Goal: Task Accomplishment & Management: Manage account settings

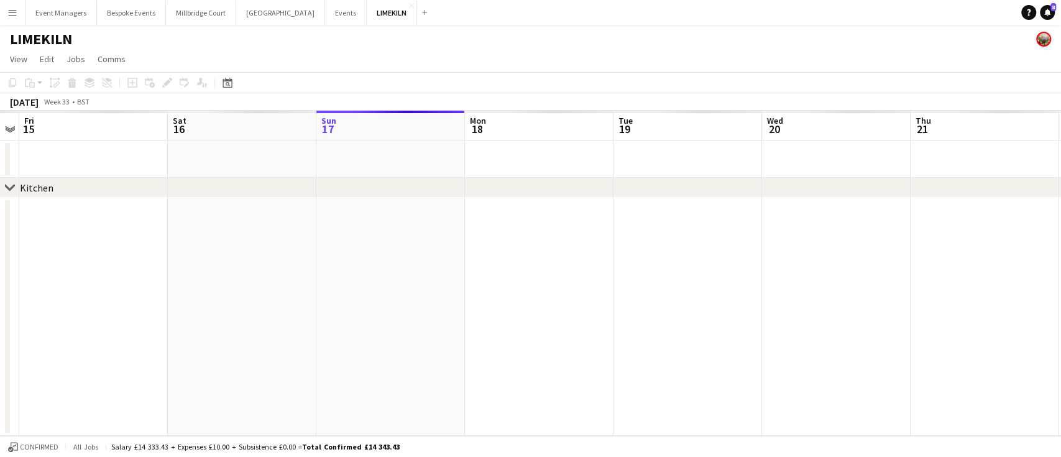
scroll to position [0, 277]
click at [367, 9] on button "LIMEKILN Close" at bounding box center [392, 13] width 50 height 24
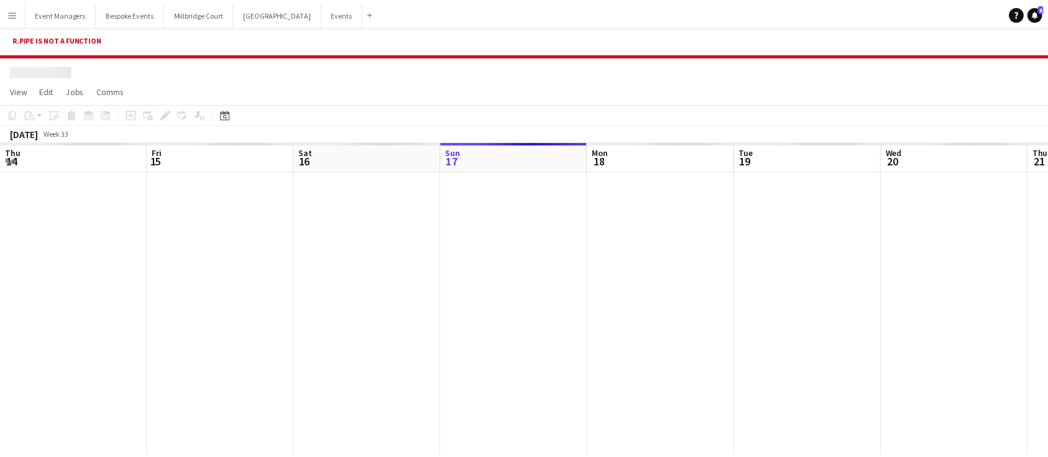
scroll to position [0, 297]
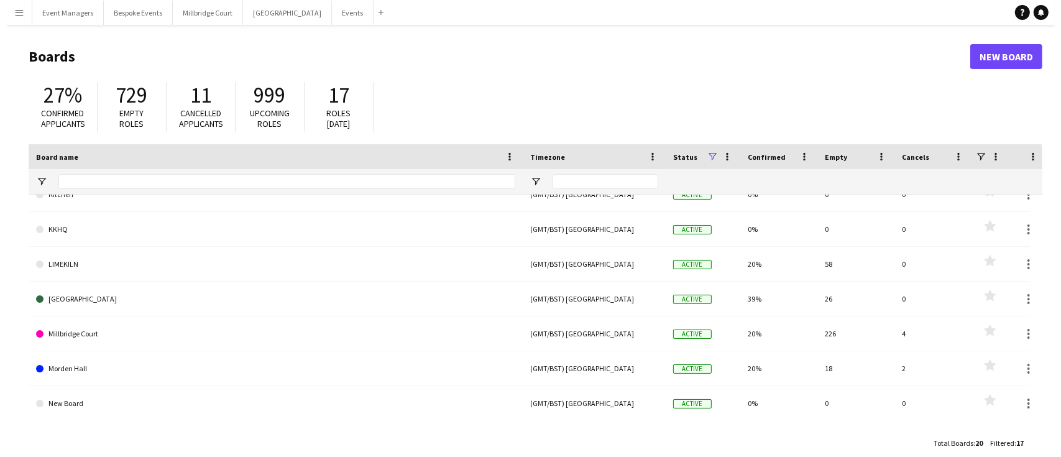
scroll to position [261, 0]
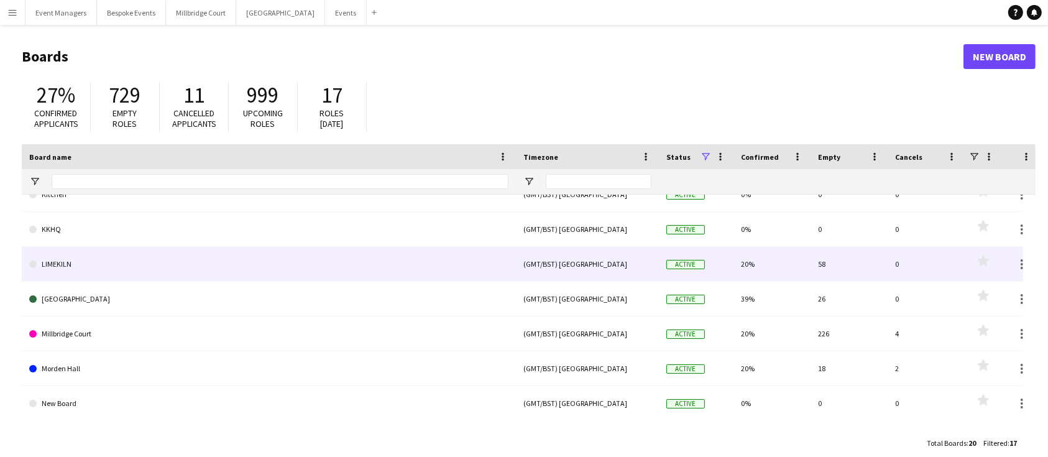
click at [71, 271] on link "LIMEKILN" at bounding box center [268, 264] width 479 height 35
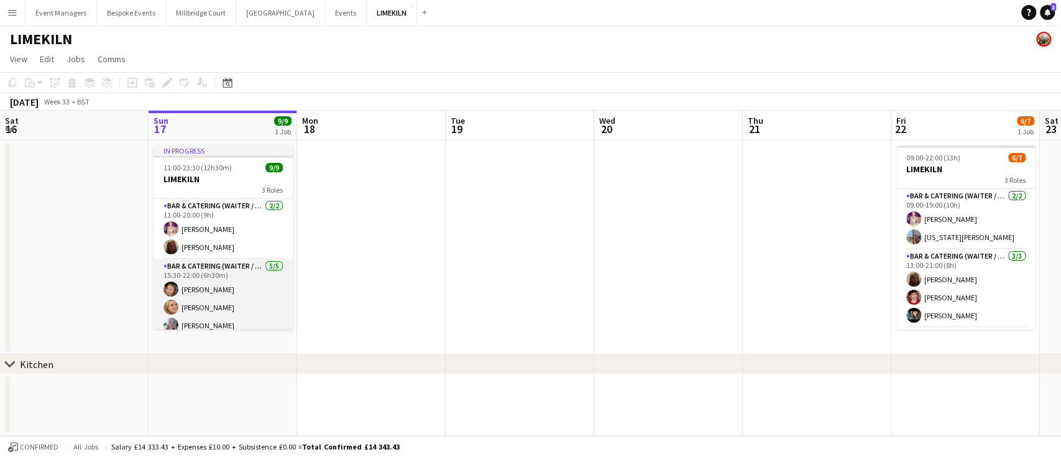
scroll to position [104, 0]
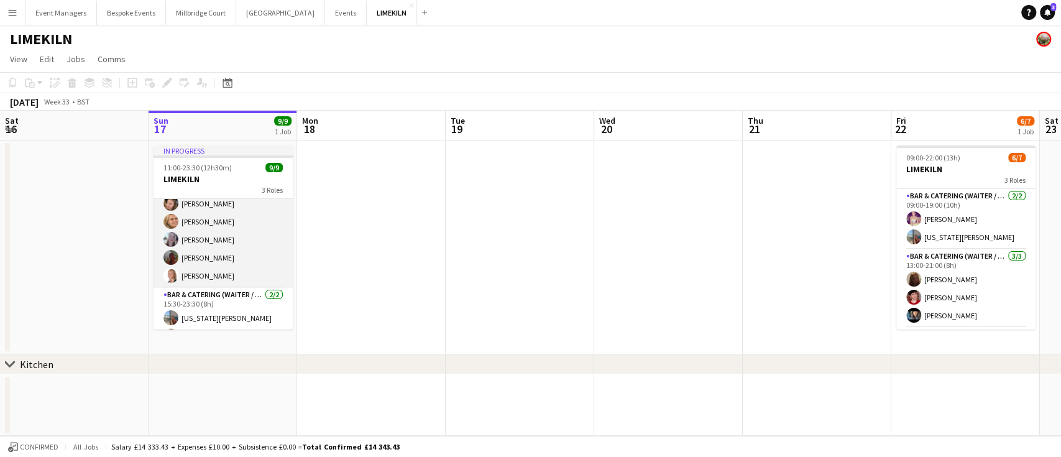
click at [216, 241] on app-card-role "Bar & Catering (Waiter / waitress) 5/5 15:30-22:00 (6h30m) Rosie Kenway Lucy Be…" at bounding box center [223, 230] width 139 height 114
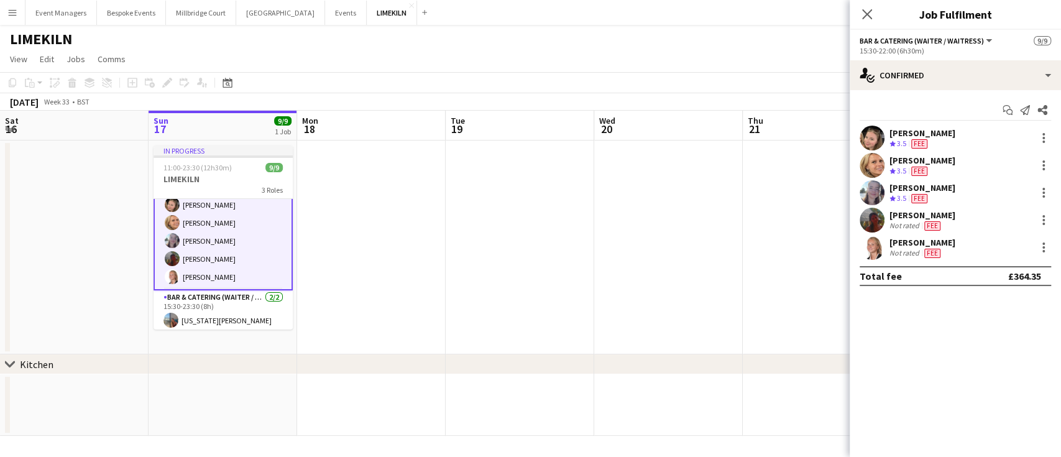
scroll to position [87, 0]
click at [869, 162] on app-user-avatar at bounding box center [872, 165] width 25 height 25
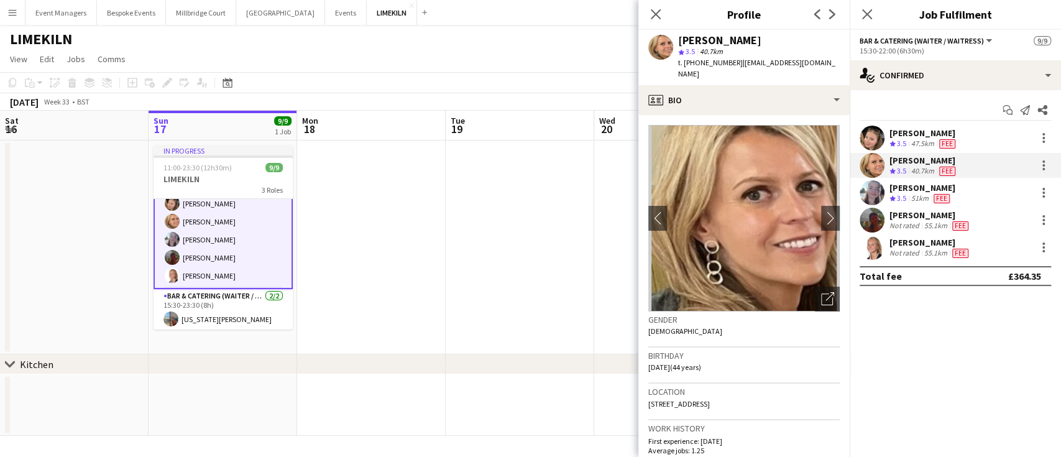
click at [866, 191] on app-user-avatar at bounding box center [872, 192] width 25 height 25
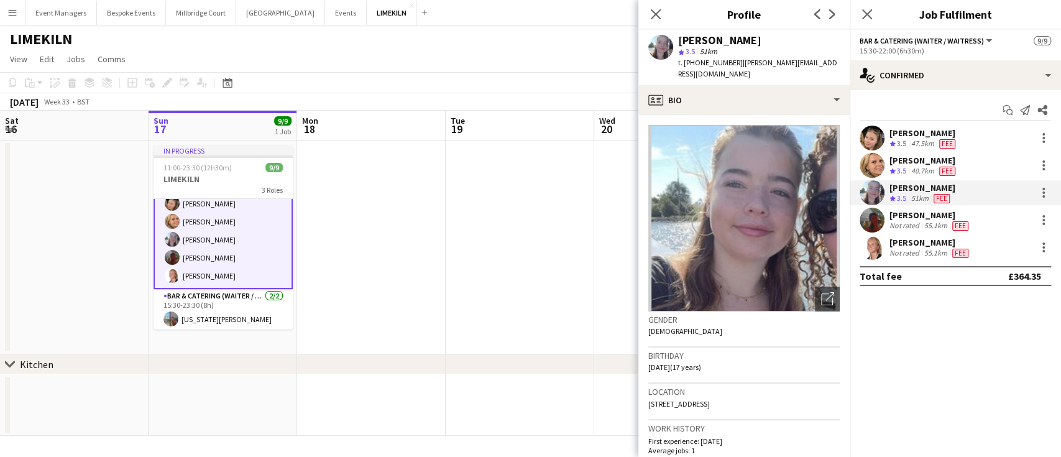
click at [876, 216] on app-user-avatar at bounding box center [872, 220] width 25 height 25
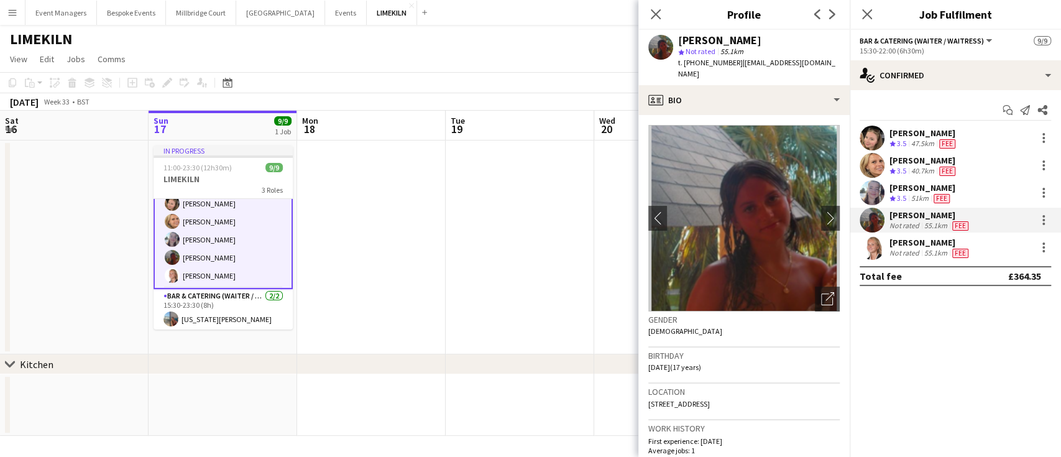
click at [871, 141] on app-user-avatar at bounding box center [872, 138] width 25 height 25
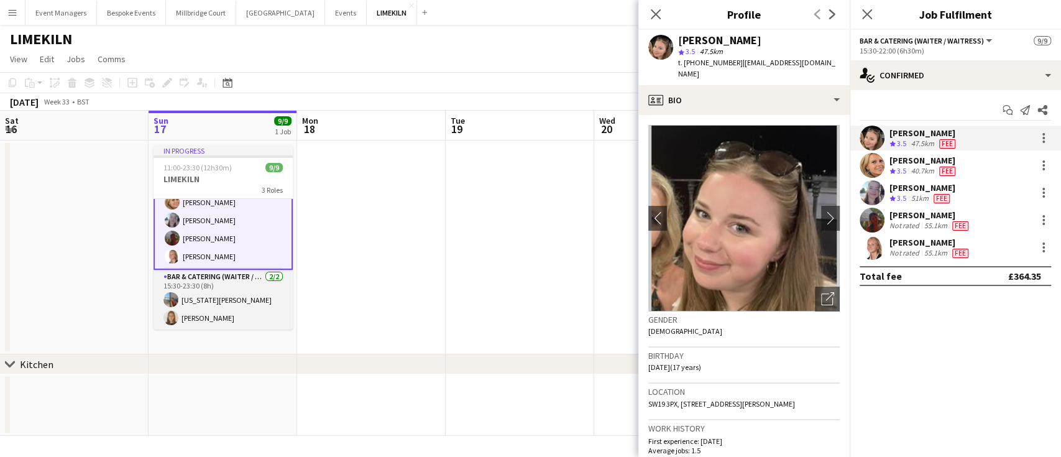
click at [225, 289] on app-card-role "Bar & Catering (Waiter / waitress) 2/2 15:30-23:30 (8h) georgia willoughby Gabr…" at bounding box center [223, 300] width 139 height 60
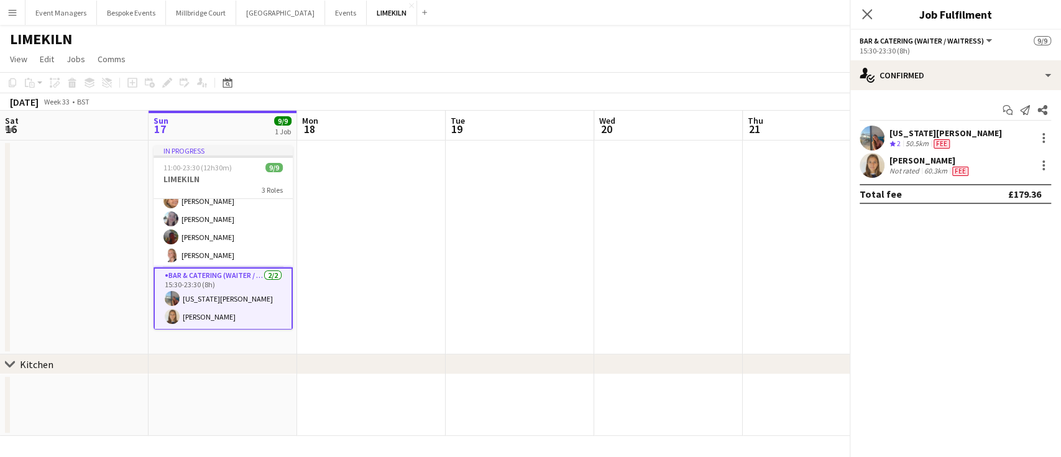
scroll to position [105, 0]
click at [868, 142] on app-user-avatar at bounding box center [872, 138] width 25 height 25
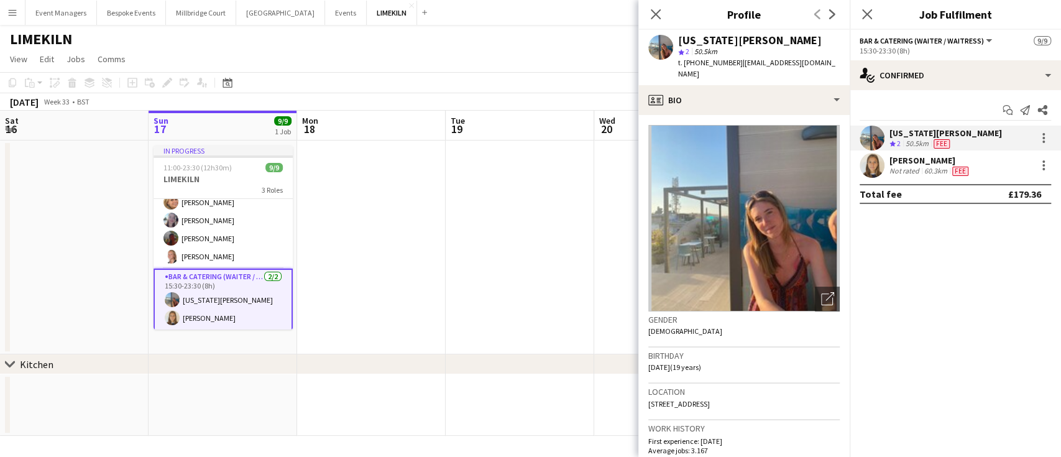
click at [871, 157] on app-user-avatar at bounding box center [872, 165] width 25 height 25
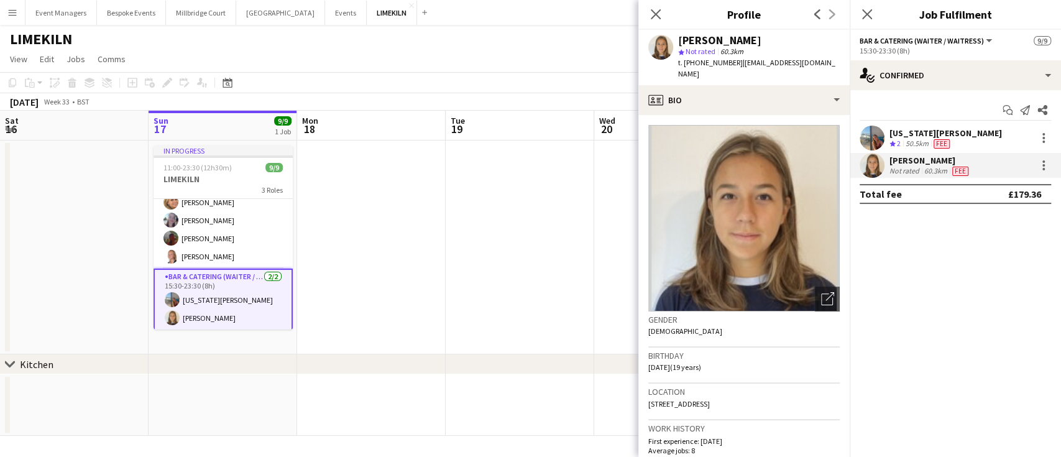
click at [872, 129] on app-user-avatar at bounding box center [872, 138] width 25 height 25
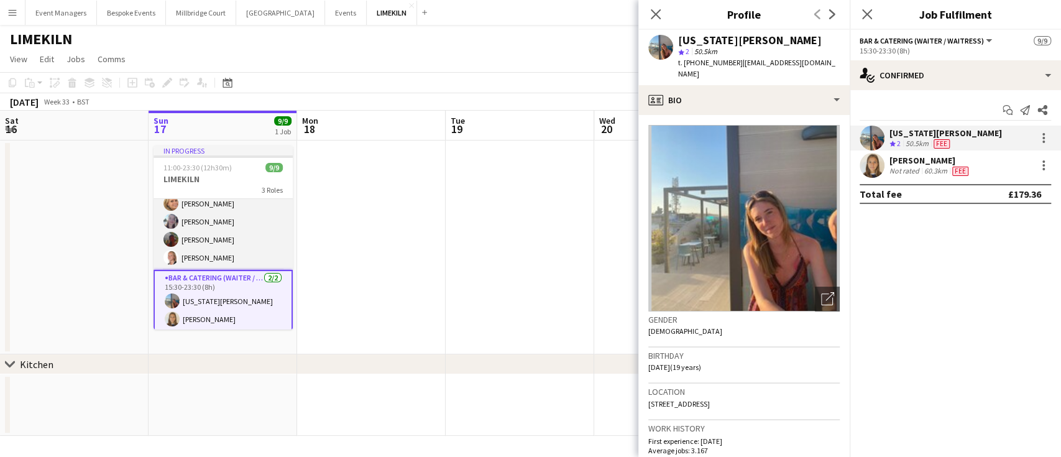
scroll to position [106, 0]
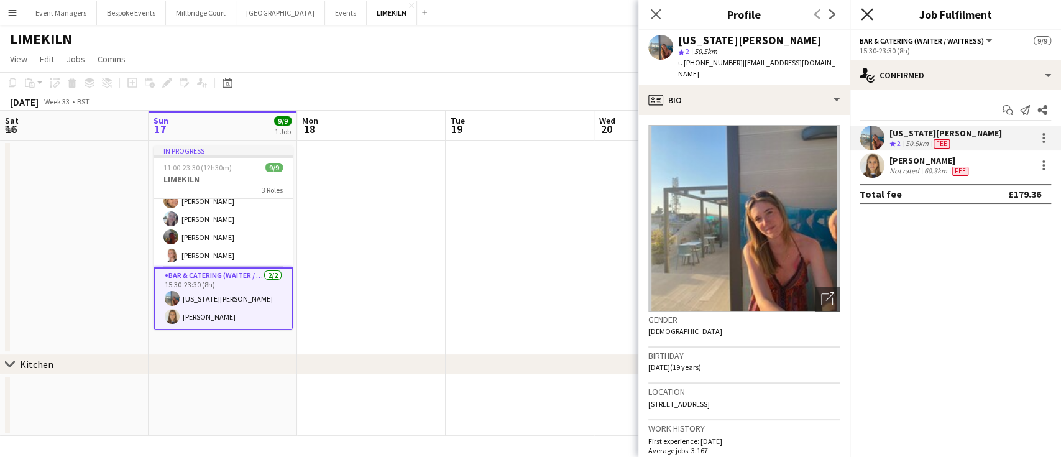
click at [866, 13] on icon at bounding box center [867, 14] width 12 height 12
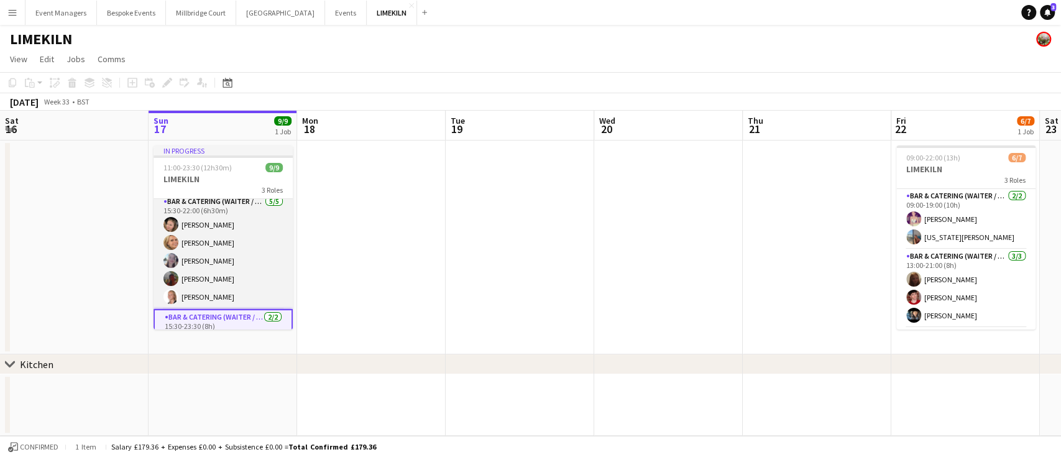
scroll to position [65, 0]
click at [206, 244] on app-card-role "Bar & Catering (Waiter / waitress) 5/5 15:30-22:00 (6h30m) Rosie Kenway Lucy Be…" at bounding box center [223, 252] width 139 height 114
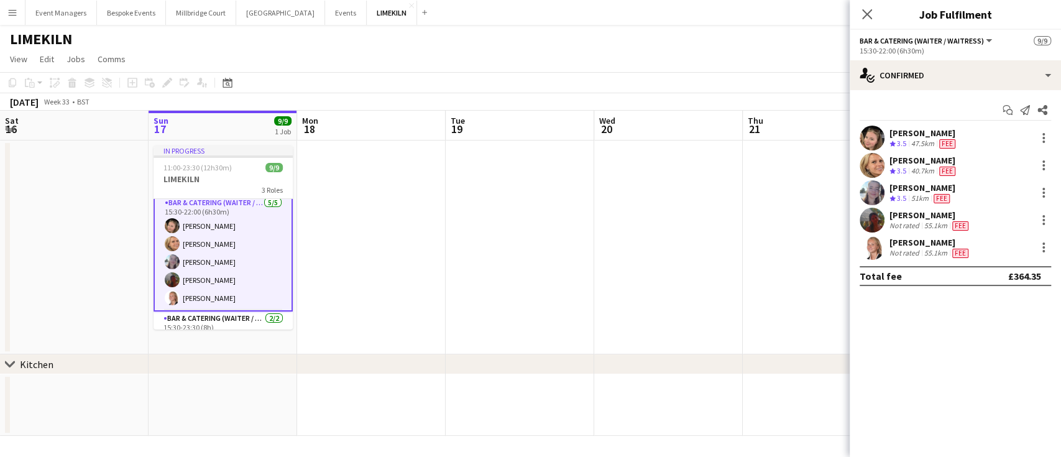
scroll to position [66, 0]
click at [874, 163] on app-user-avatar at bounding box center [872, 165] width 25 height 25
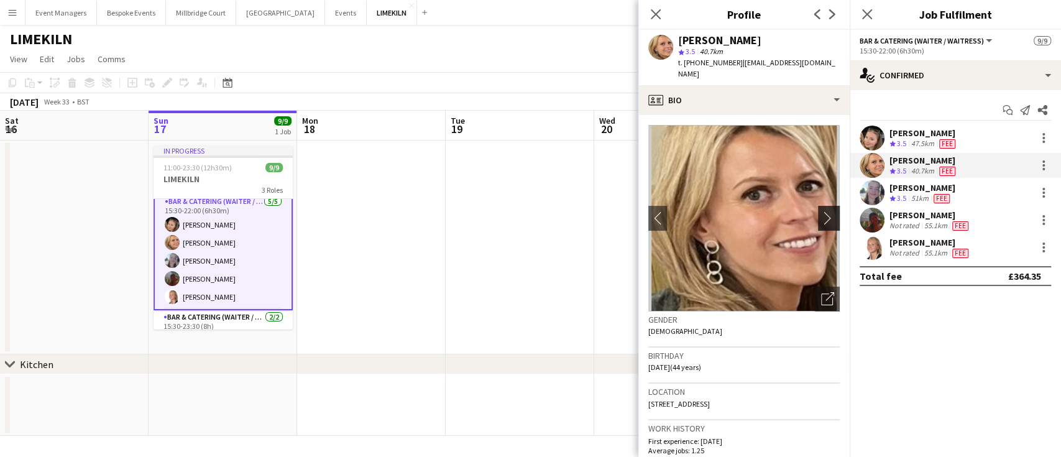
click at [821, 211] on app-icon "chevron-right" at bounding box center [830, 217] width 19 height 13
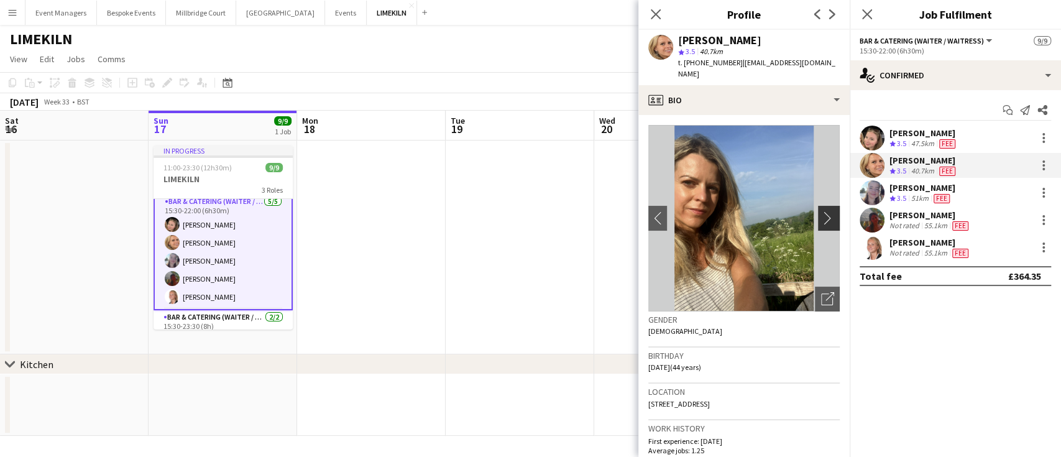
click at [821, 211] on app-icon "chevron-right" at bounding box center [830, 217] width 19 height 13
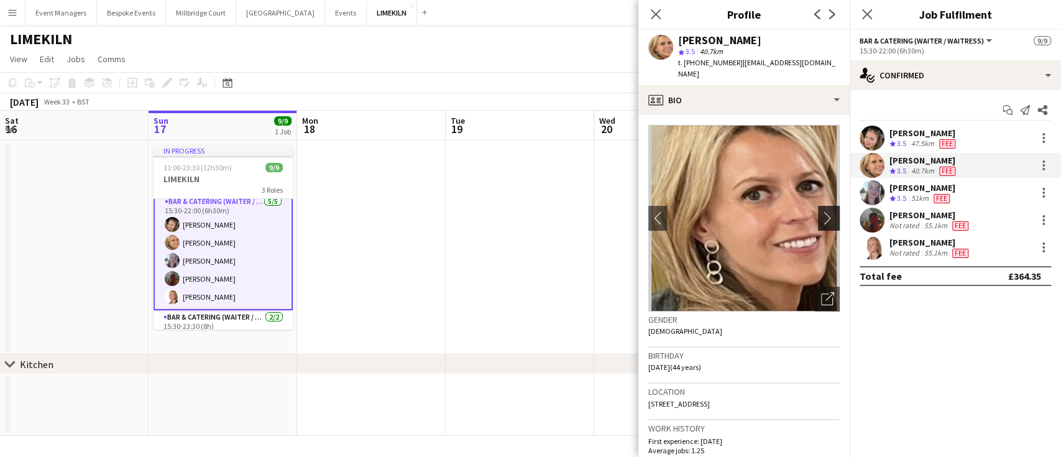
click at [821, 211] on app-icon "chevron-right" at bounding box center [830, 217] width 19 height 13
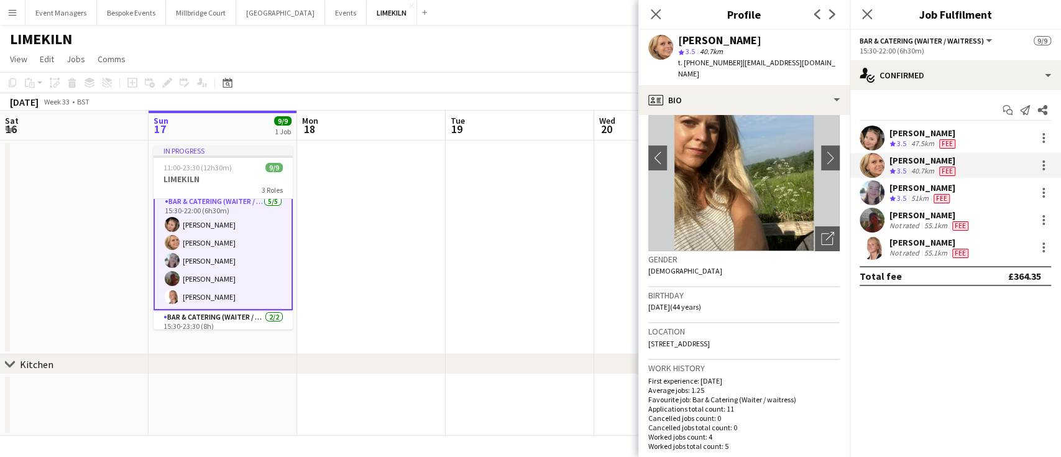
scroll to position [0, 0]
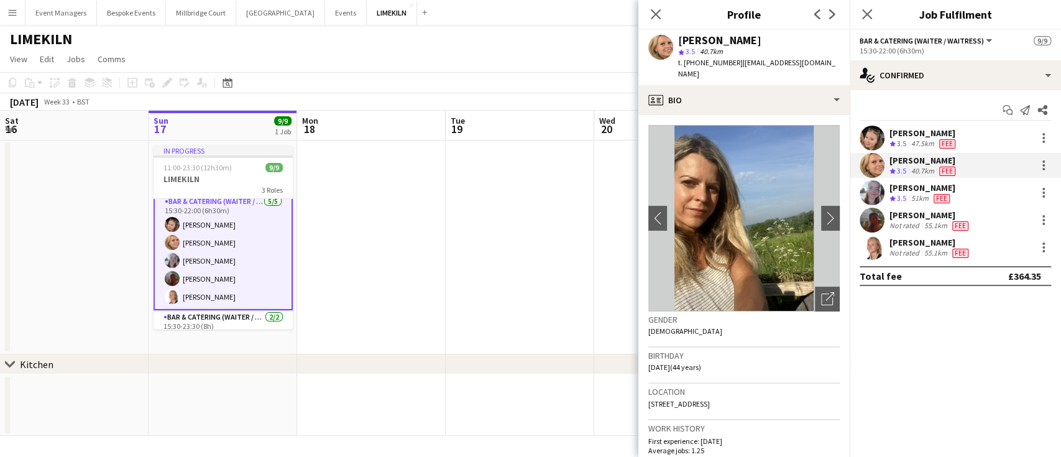
click at [871, 129] on app-user-avatar at bounding box center [872, 138] width 25 height 25
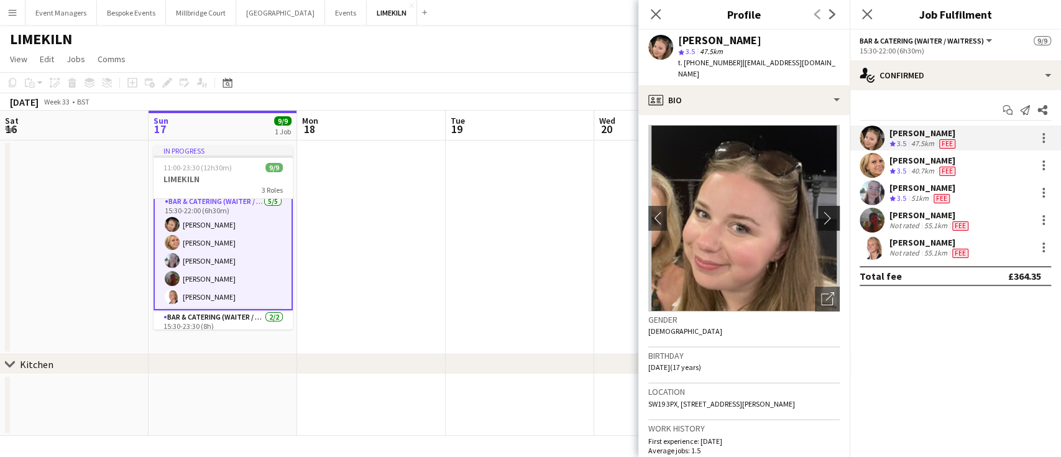
click at [821, 211] on app-icon "chevron-right" at bounding box center [830, 217] width 19 height 13
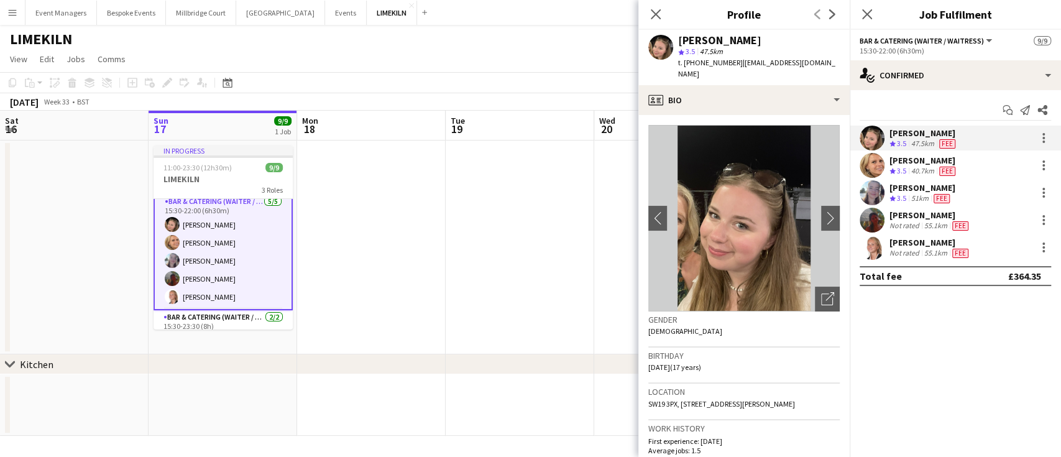
click at [871, 189] on app-user-avatar at bounding box center [872, 192] width 25 height 25
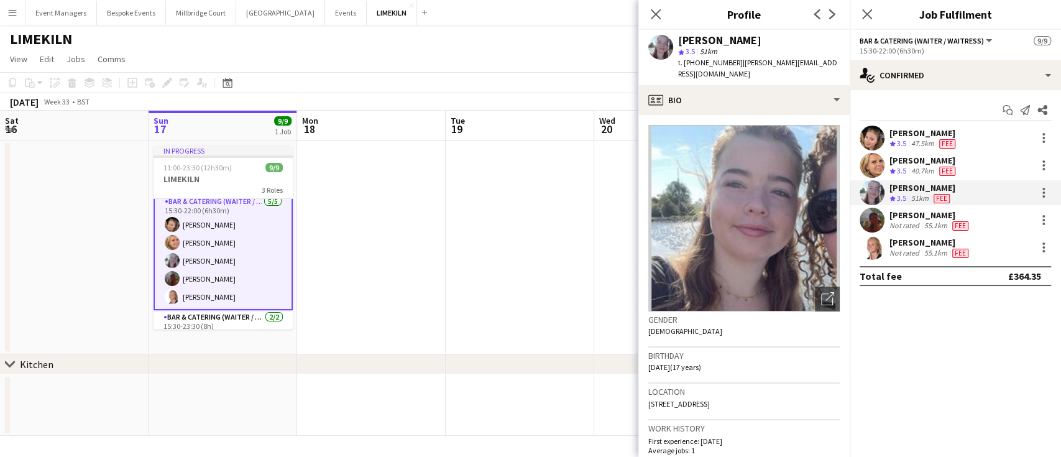
click at [875, 221] on app-user-avatar at bounding box center [872, 220] width 25 height 25
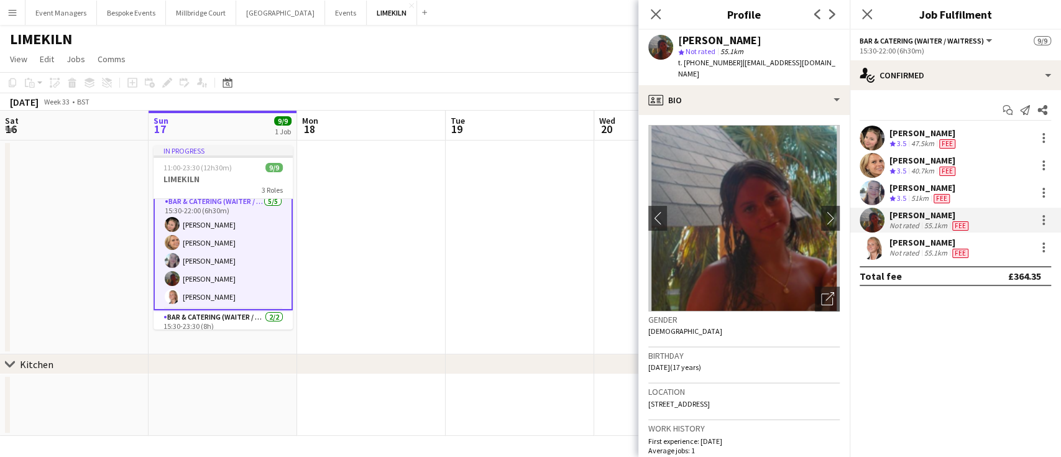
click at [876, 246] on app-user-avatar at bounding box center [872, 247] width 25 height 25
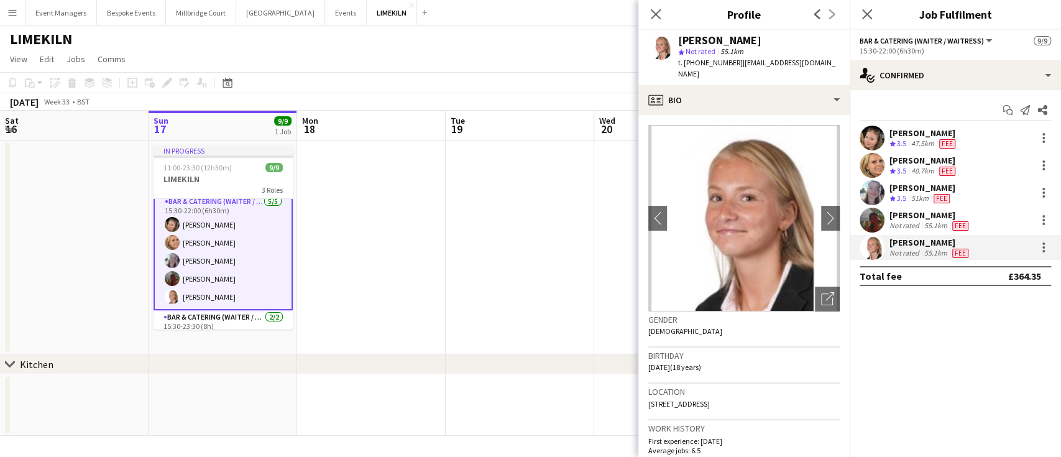
click at [870, 226] on app-user-avatar at bounding box center [872, 220] width 25 height 25
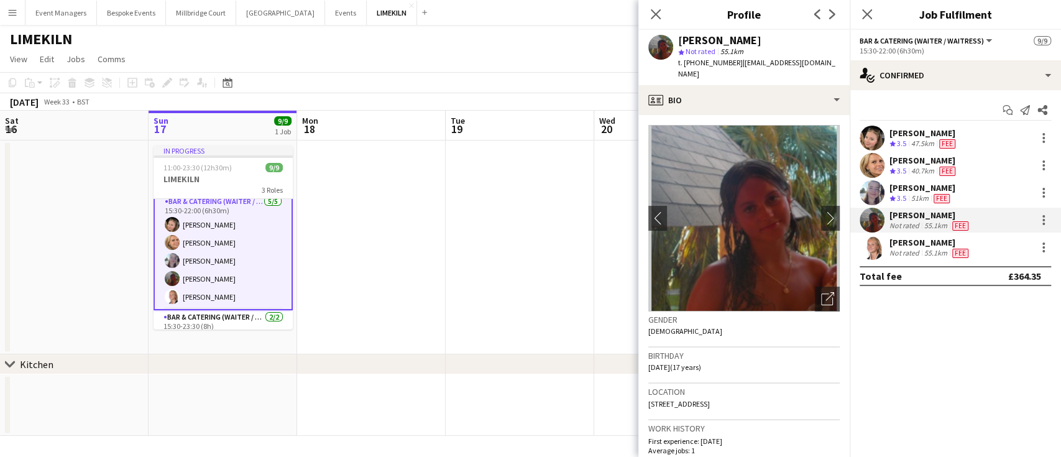
click at [664, 16] on div "Close pop-in" at bounding box center [655, 14] width 35 height 29
click at [659, 12] on icon "Close pop-in" at bounding box center [655, 14] width 12 height 12
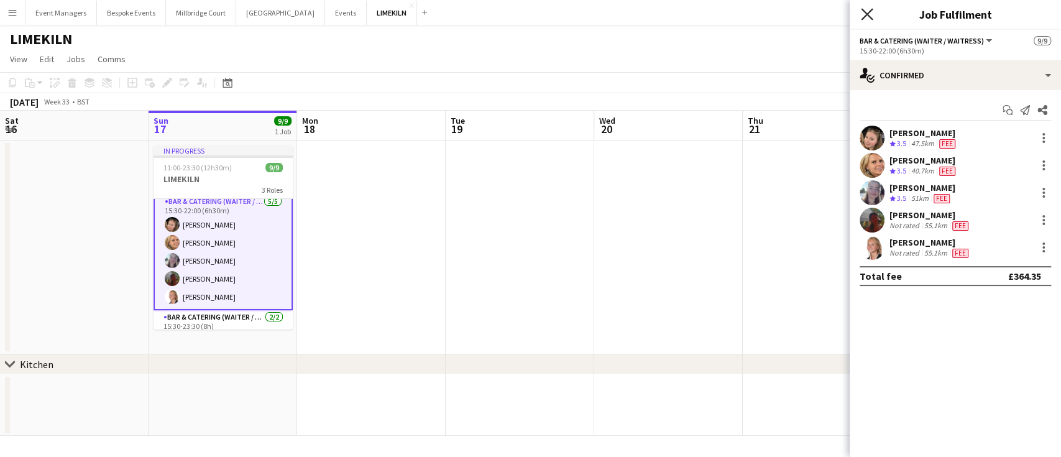
click at [869, 12] on icon at bounding box center [867, 14] width 12 height 12
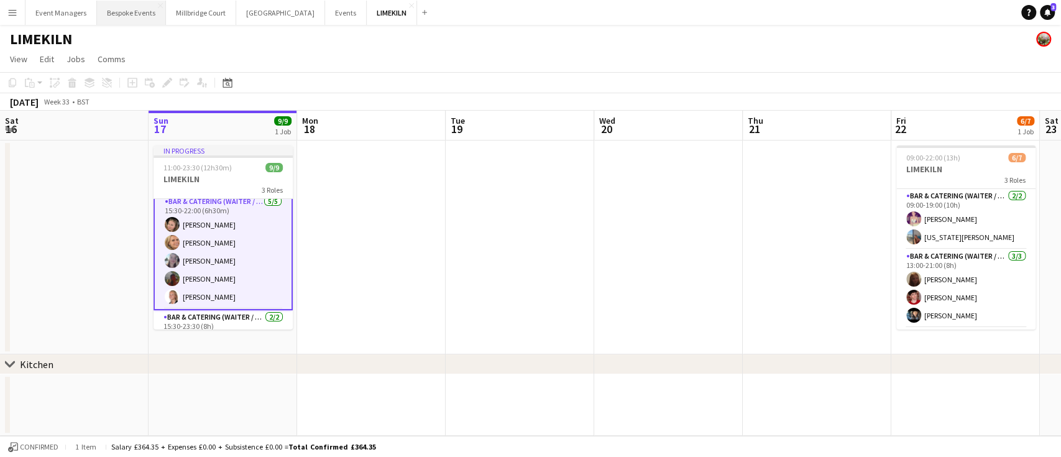
click at [129, 13] on button "Bespoke Events Close" at bounding box center [131, 13] width 69 height 24
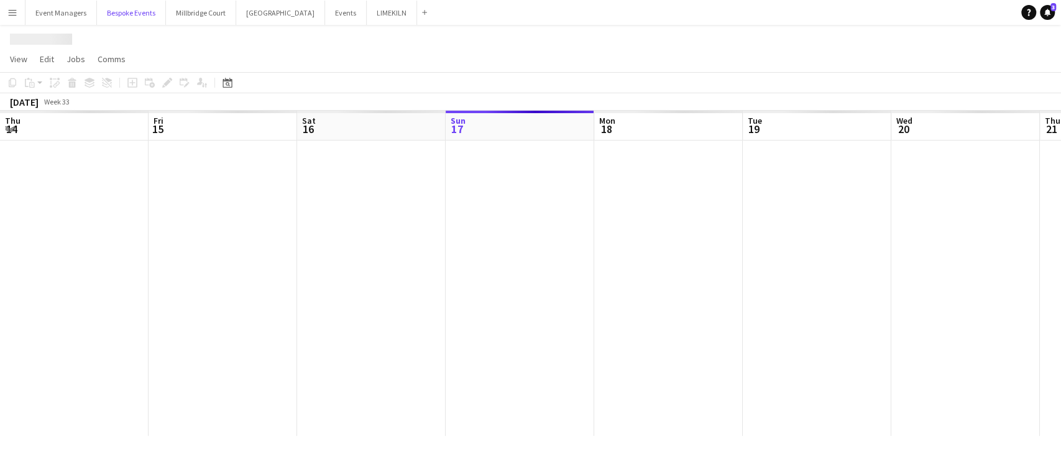
scroll to position [0, 297]
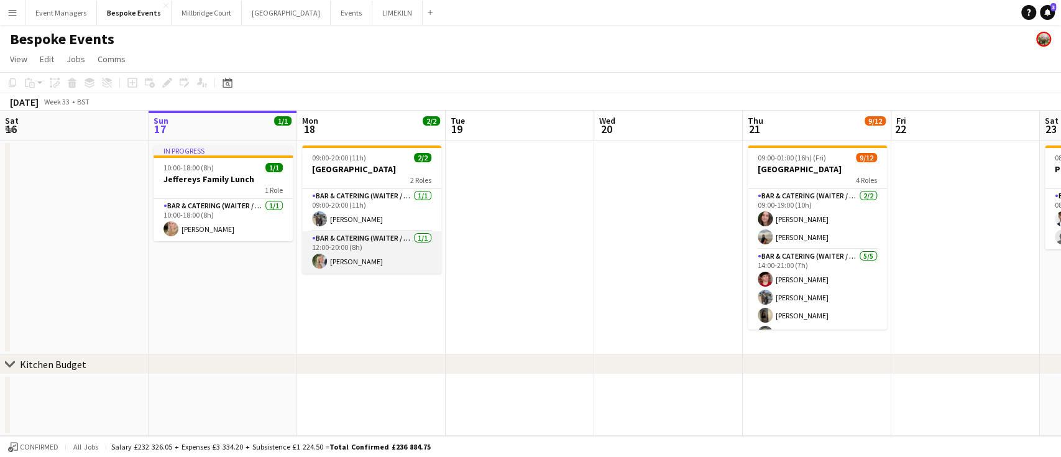
click at [369, 261] on app-card-role "Bar & Catering (Waiter / waitress) 1/1 12:00-20:00 (8h) Josephine Brown" at bounding box center [371, 252] width 139 height 42
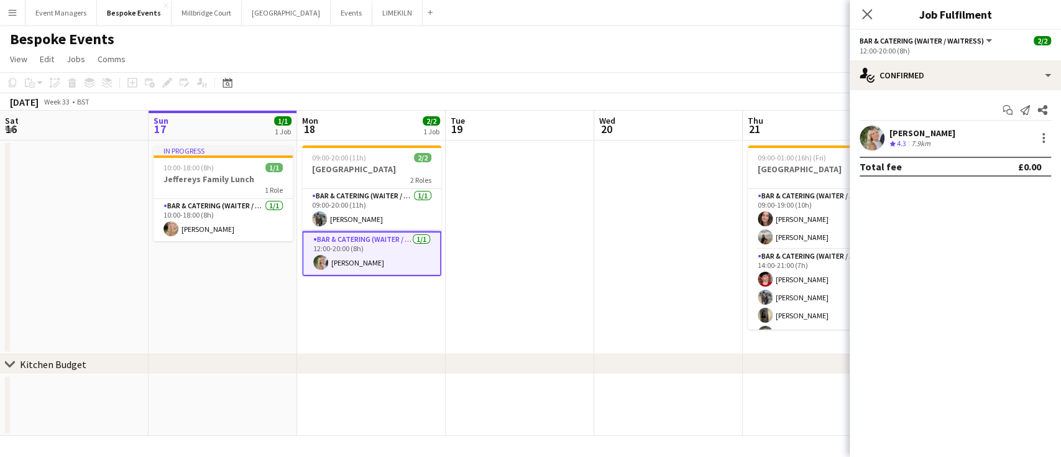
click at [868, 138] on app-user-avatar at bounding box center [872, 138] width 25 height 25
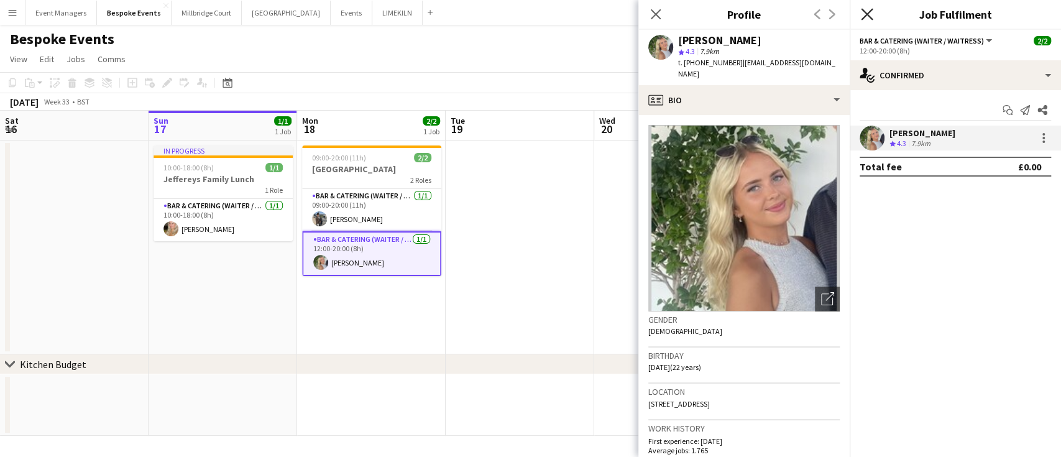
click at [867, 12] on icon "Close pop-in" at bounding box center [867, 14] width 12 height 12
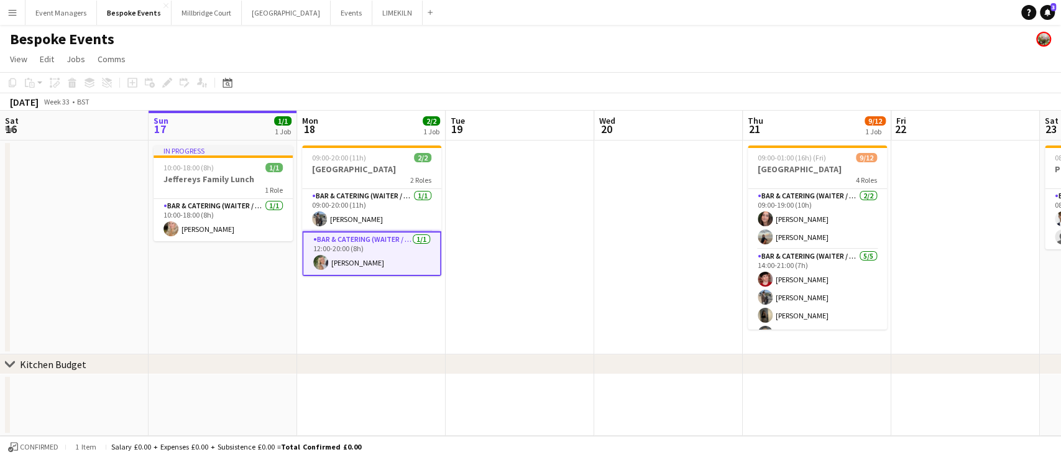
click at [383, 60] on app-page-menu "View Day view expanded Day view collapsed Month view Date picker Jump to today …" at bounding box center [530, 60] width 1061 height 24
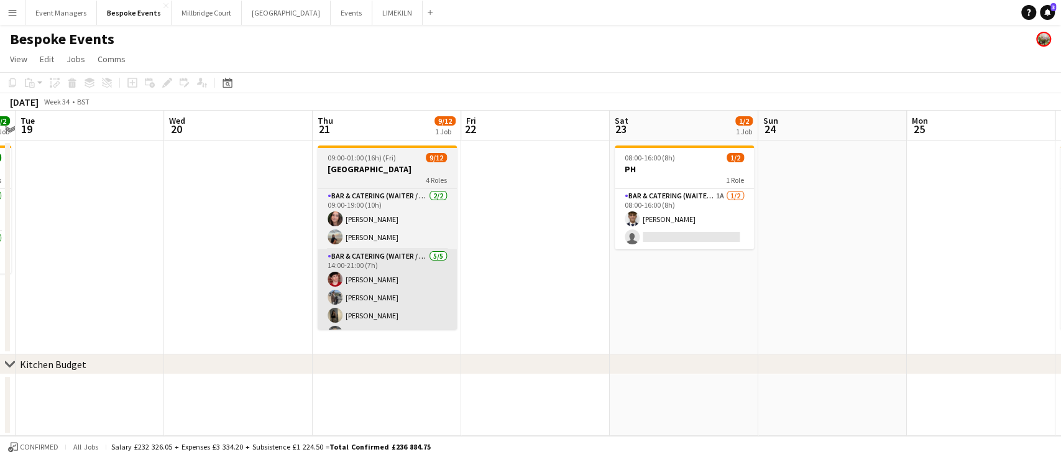
scroll to position [0, 432]
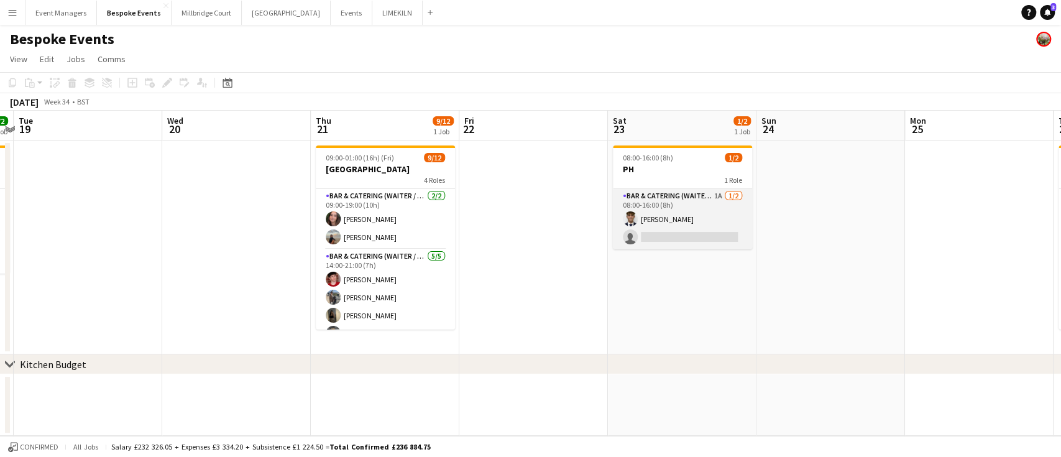
click at [676, 228] on app-card-role "Bar & Catering (Waiter / waitress) 1A 1/2 08:00-16:00 (8h) Luc Pressley single-…" at bounding box center [682, 219] width 139 height 60
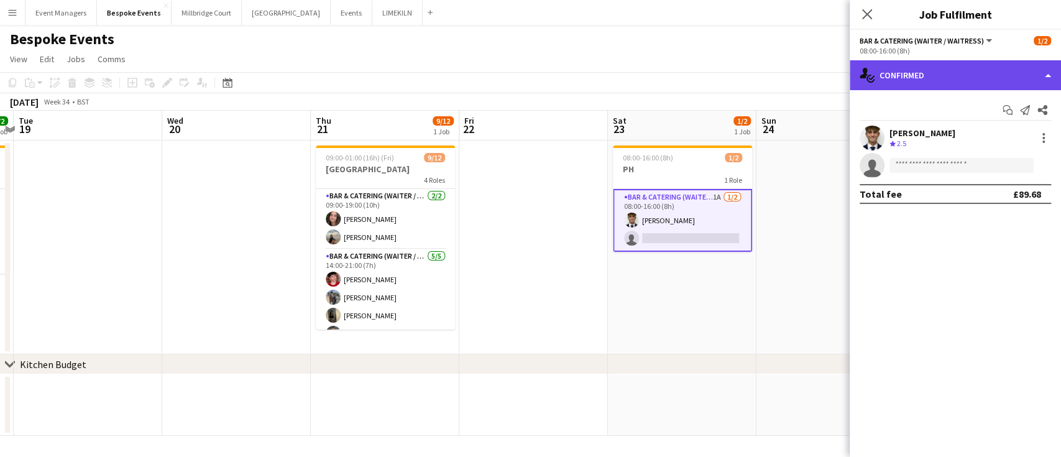
click at [939, 71] on div "single-neutral-actions-check-2 Confirmed" at bounding box center [955, 75] width 211 height 30
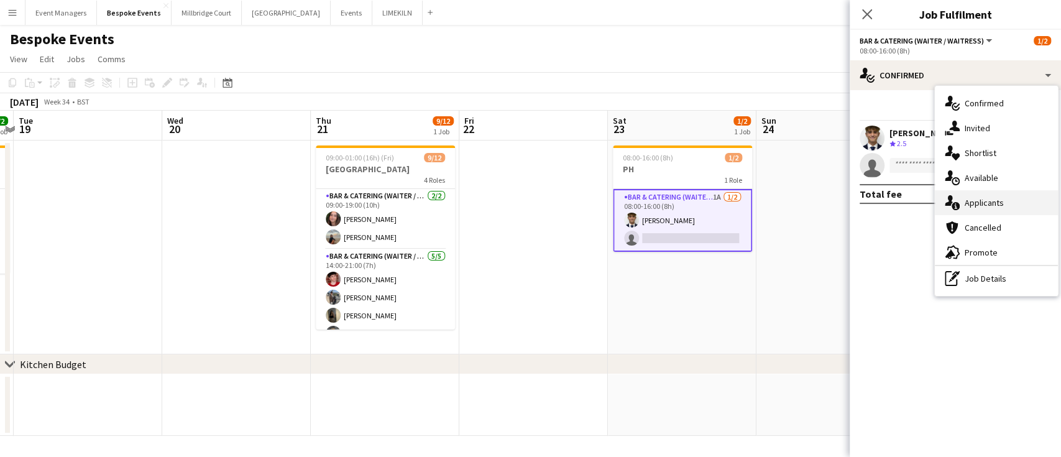
click at [971, 199] on div "single-neutral-actions-information Applicants" at bounding box center [996, 202] width 123 height 25
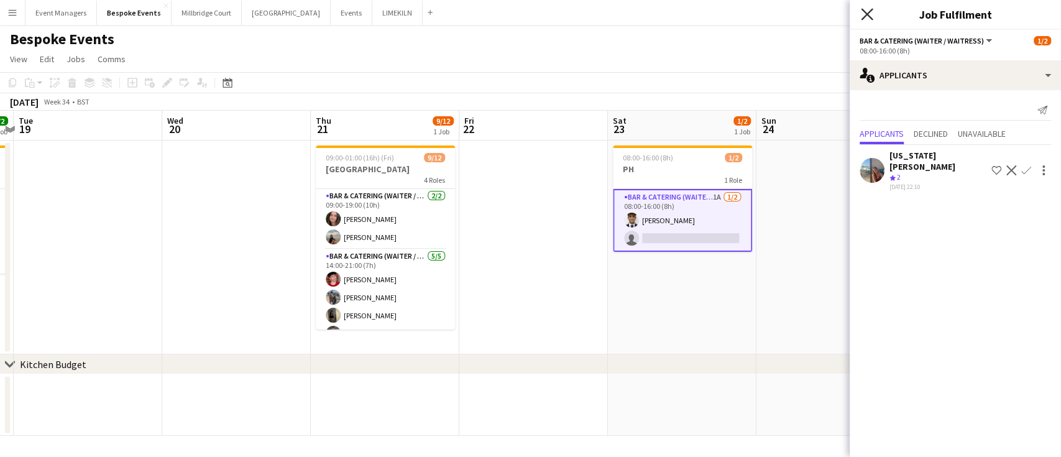
click at [864, 9] on icon "Close pop-in" at bounding box center [867, 14] width 12 height 12
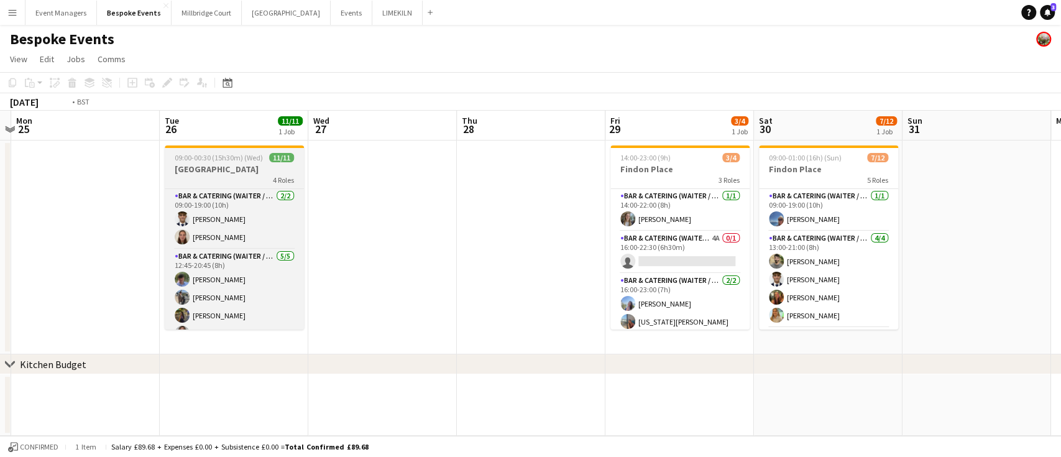
scroll to position [0, 461]
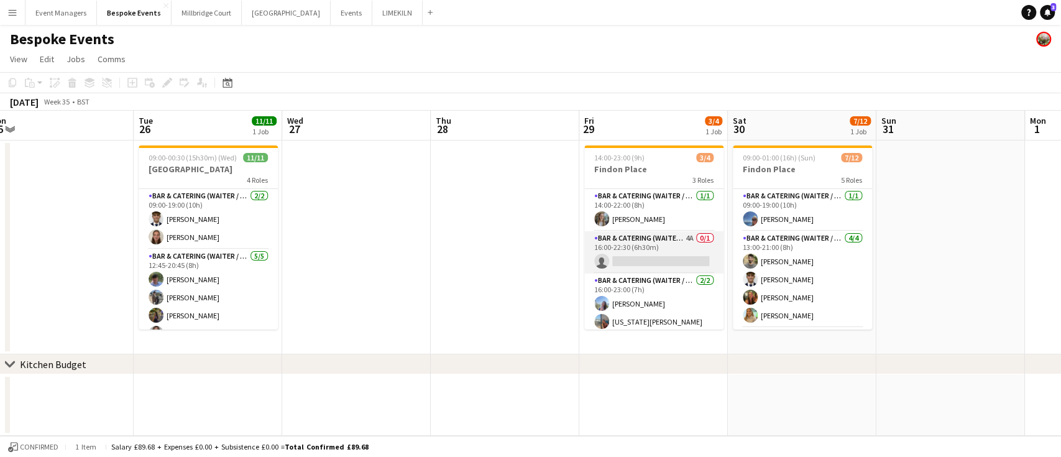
click at [623, 260] on app-card-role "Bar & Catering (Waiter / waitress) 4A 0/1 16:00-22:30 (6h30m) single-neutral-ac…" at bounding box center [653, 252] width 139 height 42
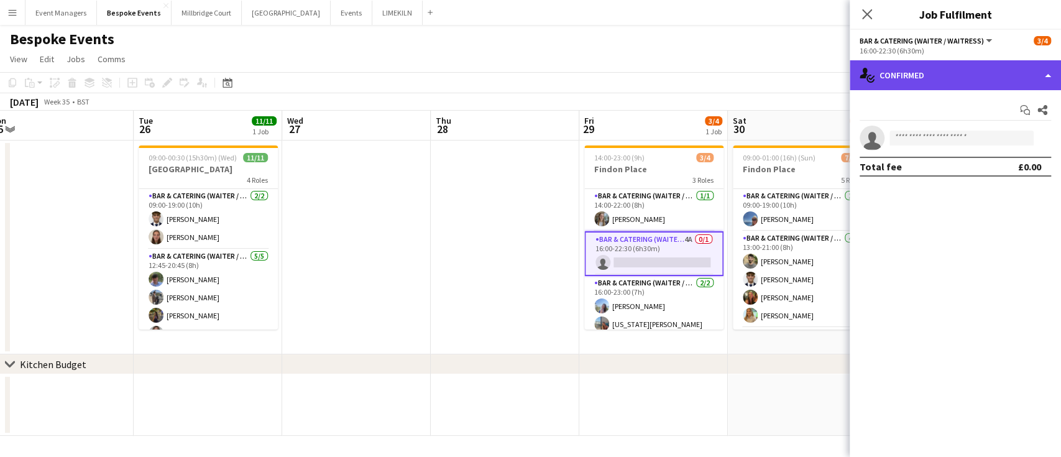
click at [940, 71] on div "single-neutral-actions-check-2 Confirmed" at bounding box center [955, 75] width 211 height 30
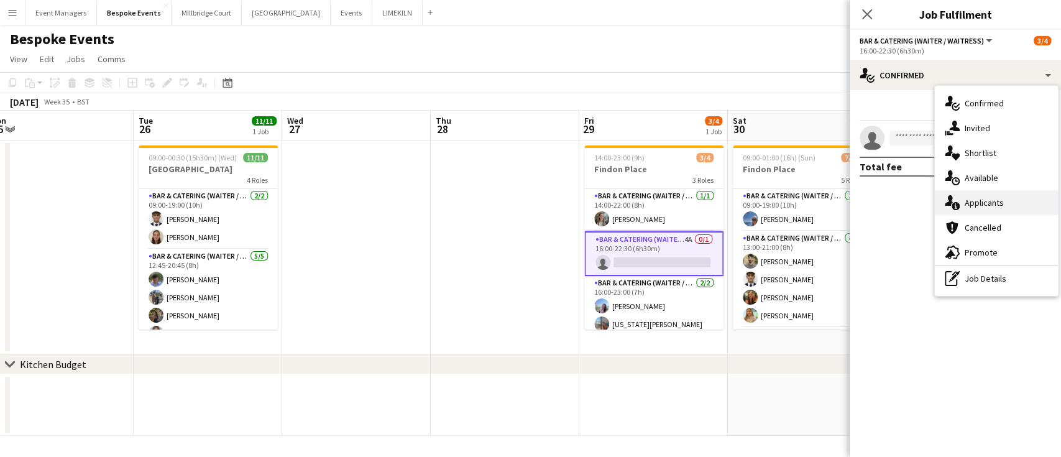
click at [986, 211] on div "single-neutral-actions-information Applicants" at bounding box center [996, 202] width 123 height 25
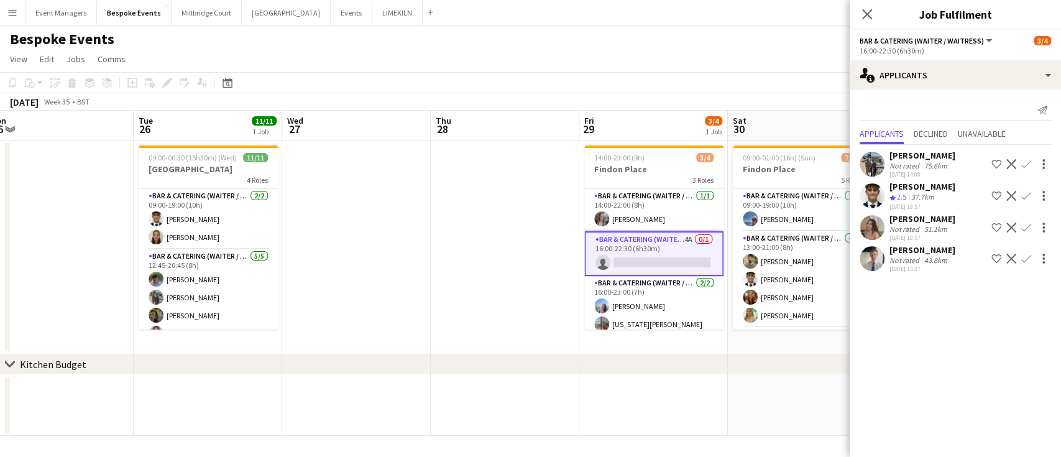
scroll to position [6, 0]
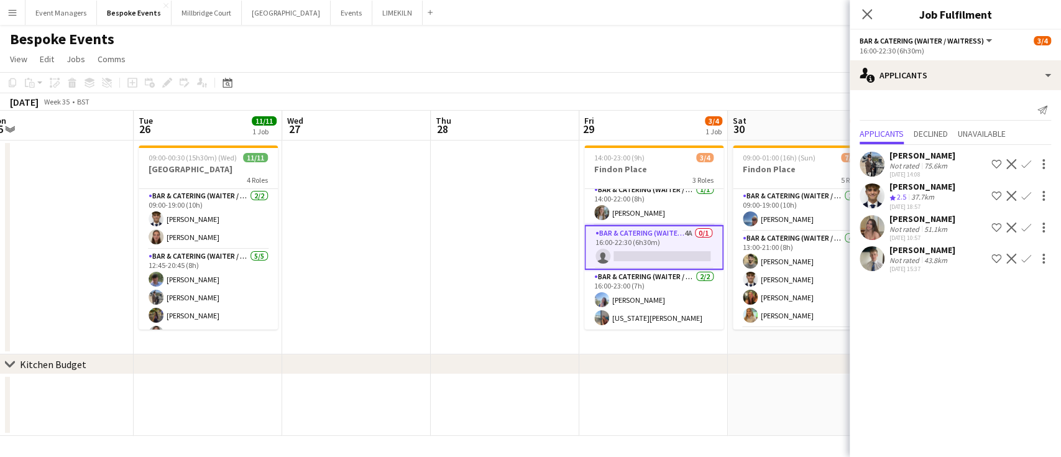
click at [1027, 166] on app-icon "Confirm" at bounding box center [1026, 164] width 10 height 10
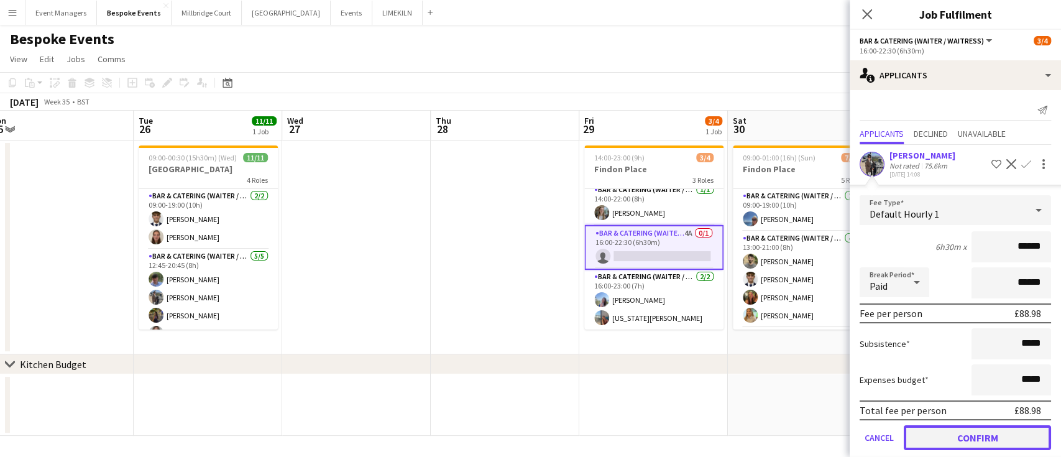
click at [986, 425] on button "Confirm" at bounding box center [977, 437] width 147 height 25
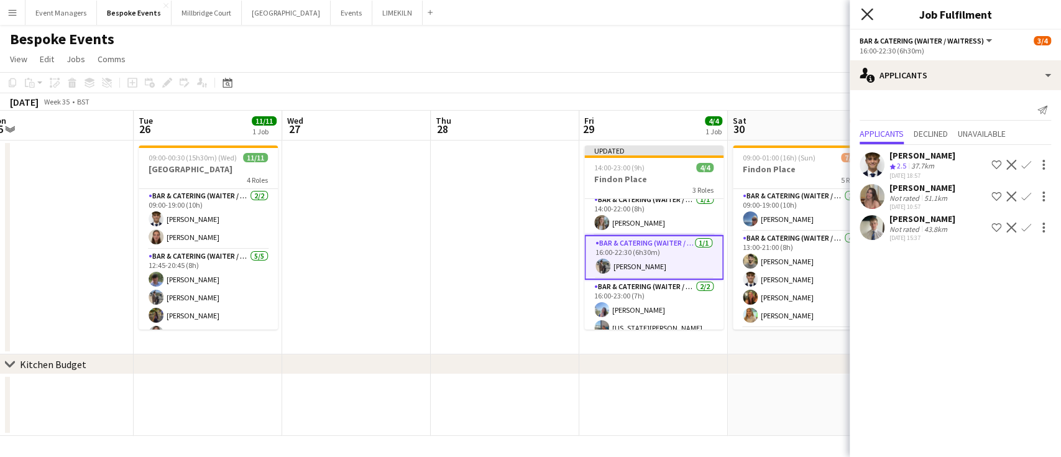
click at [870, 17] on icon at bounding box center [867, 14] width 12 height 12
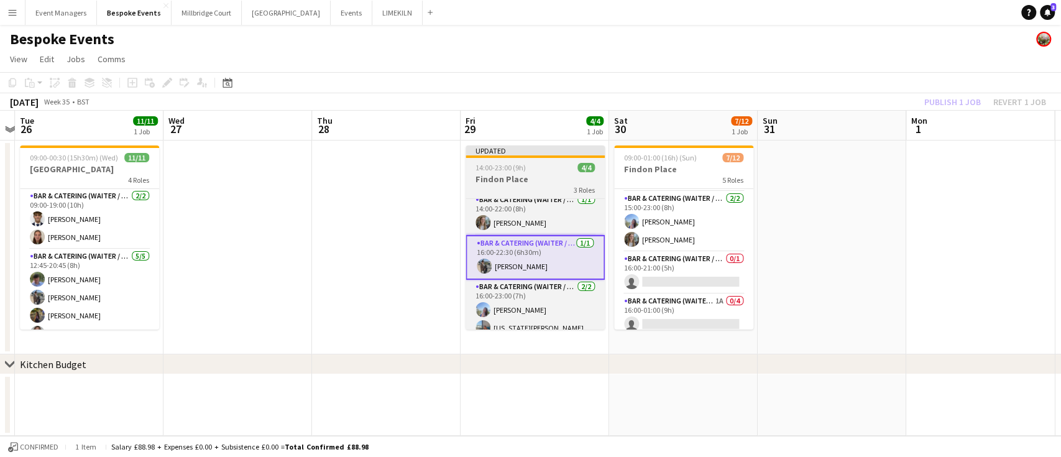
scroll to position [172, 0]
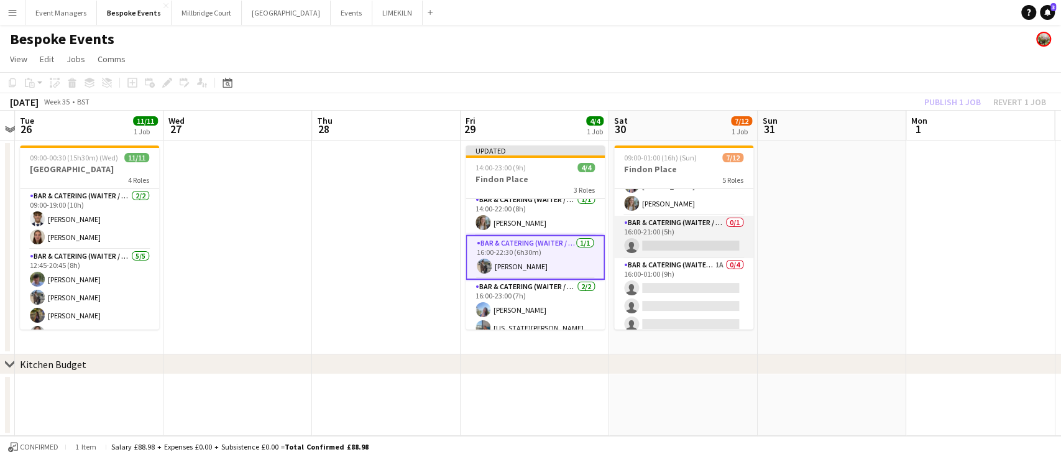
click at [681, 238] on app-card-role "Bar & Catering (Waiter / waitress) 0/1 16:00-21:00 (5h) single-neutral-actions" at bounding box center [683, 237] width 139 height 42
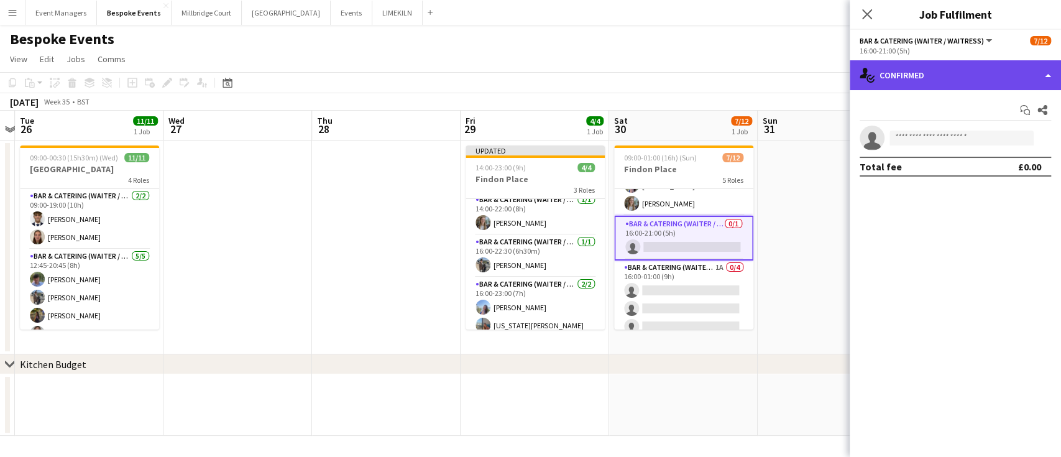
click at [988, 73] on div "single-neutral-actions-check-2 Confirmed" at bounding box center [955, 75] width 211 height 30
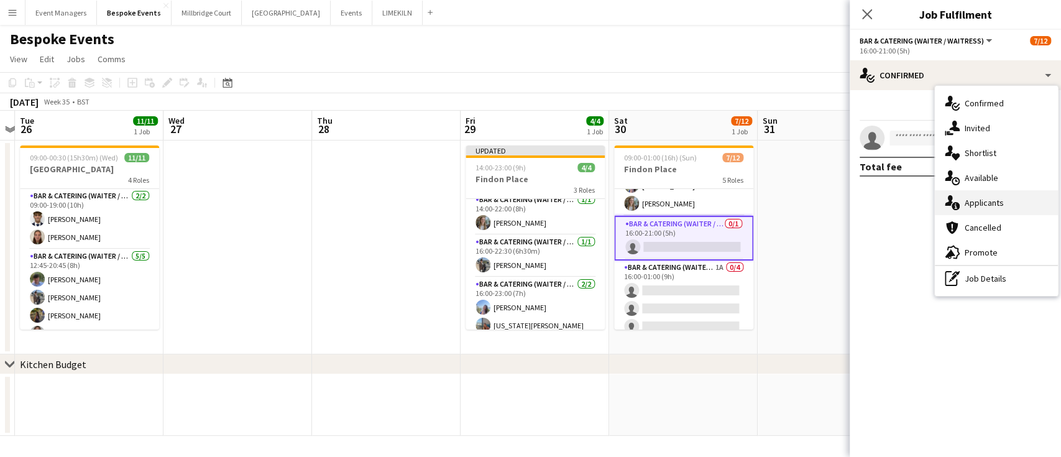
click at [1012, 193] on div "single-neutral-actions-information Applicants" at bounding box center [996, 202] width 123 height 25
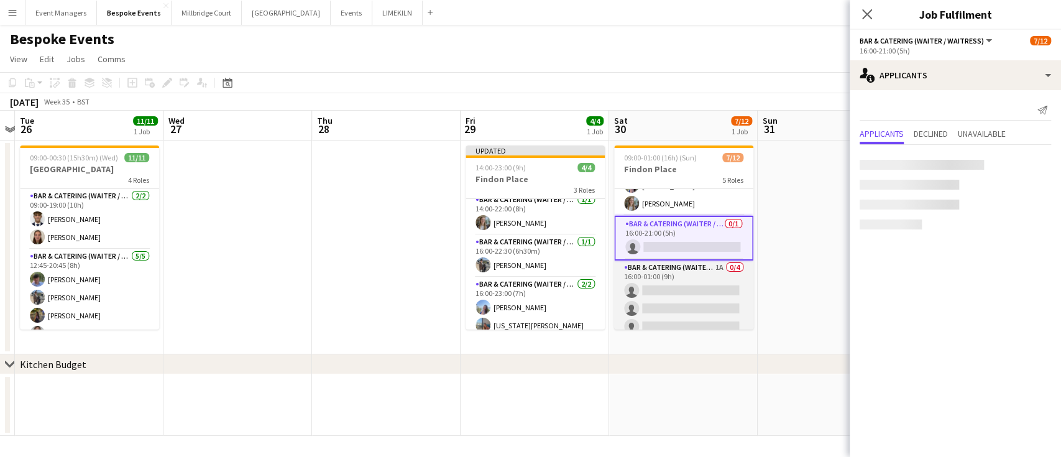
click at [658, 303] on app-card-role "Bar & Catering (Waiter / waitress) 1A 0/4 16:00-01:00 (9h) single-neutral-actio…" at bounding box center [683, 308] width 139 height 96
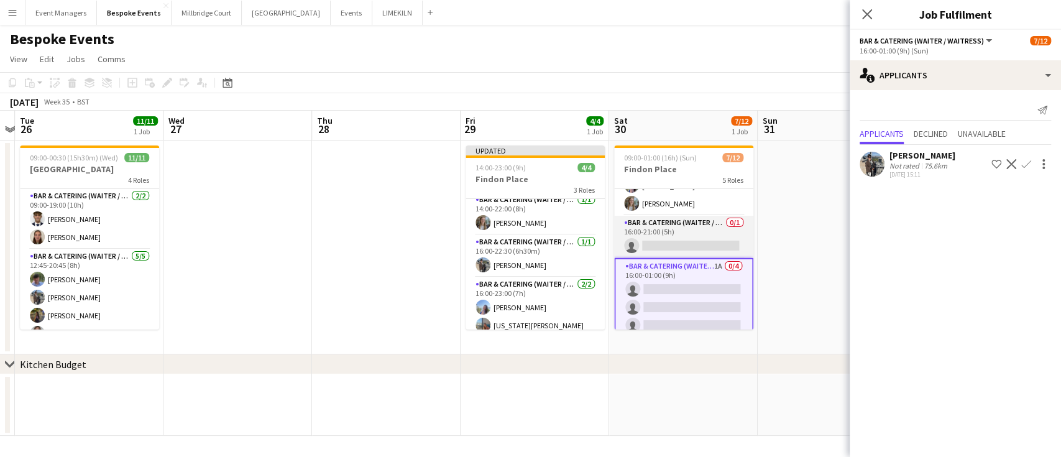
click at [672, 234] on app-card-role "Bar & Catering (Waiter / waitress) 0/1 16:00-21:00 (5h) single-neutral-actions" at bounding box center [683, 237] width 139 height 42
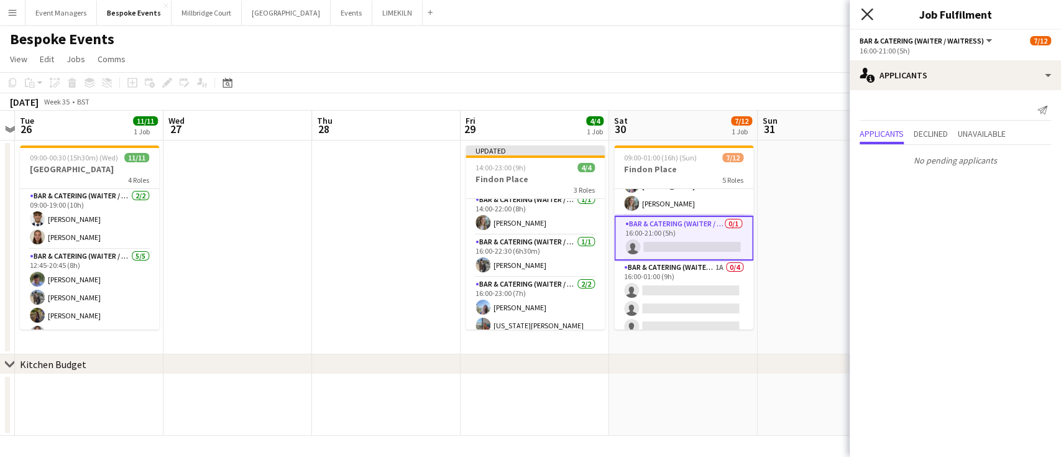
click at [865, 14] on icon "Close pop-in" at bounding box center [867, 14] width 12 height 12
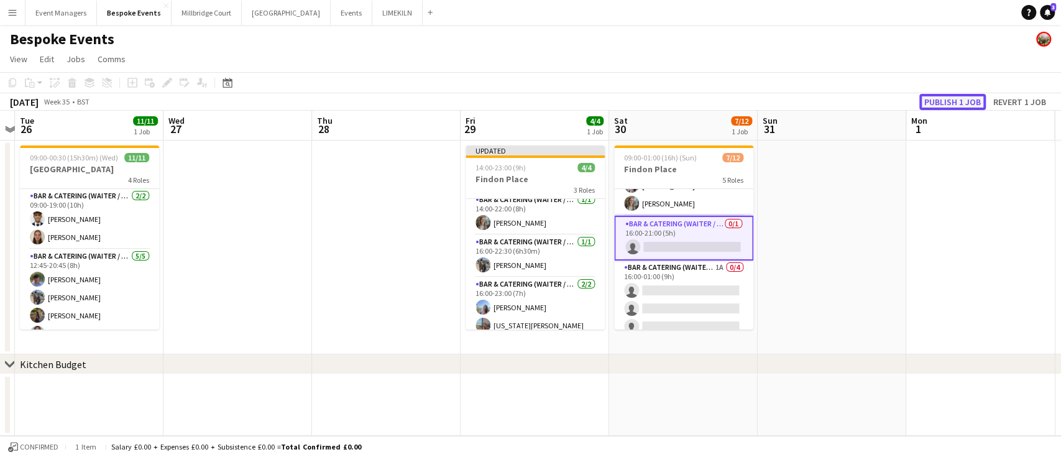
click at [969, 106] on button "Publish 1 job" at bounding box center [952, 102] width 66 height 16
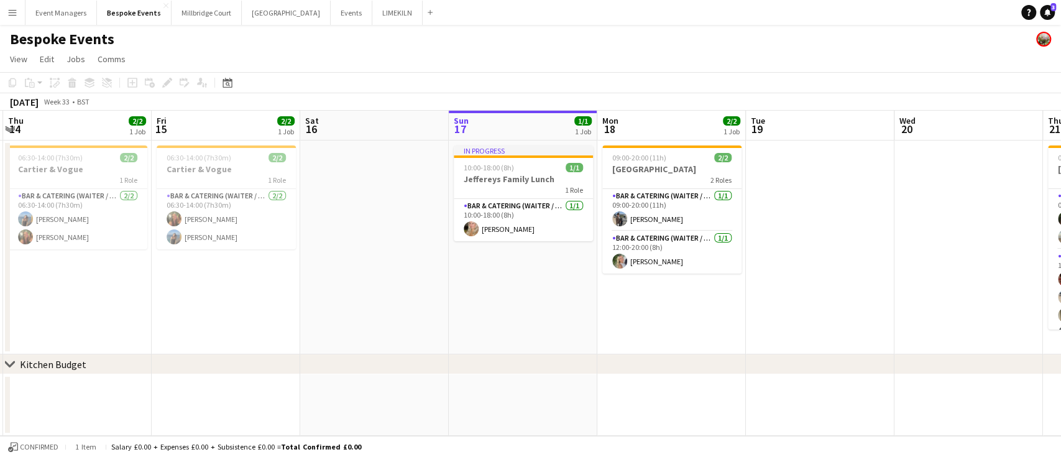
scroll to position [0, 282]
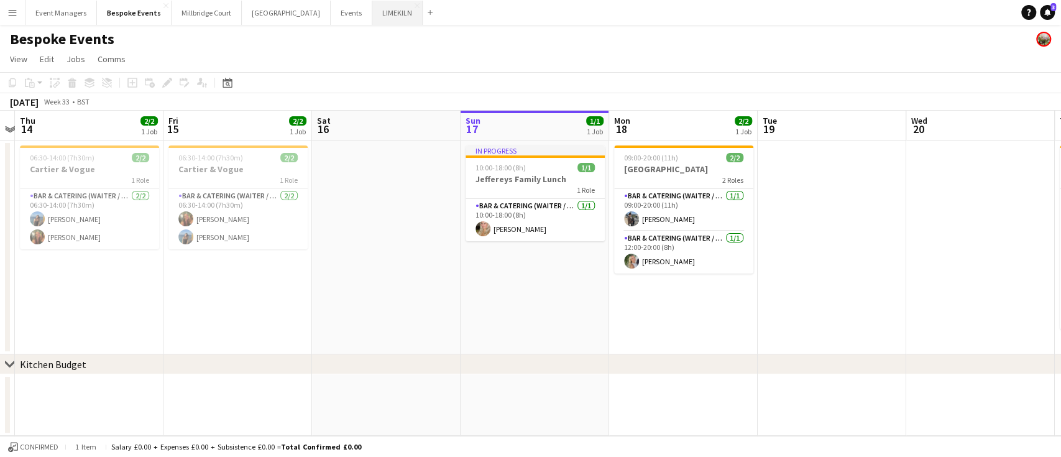
click at [372, 12] on button "LIMEKILN Close" at bounding box center [397, 13] width 50 height 24
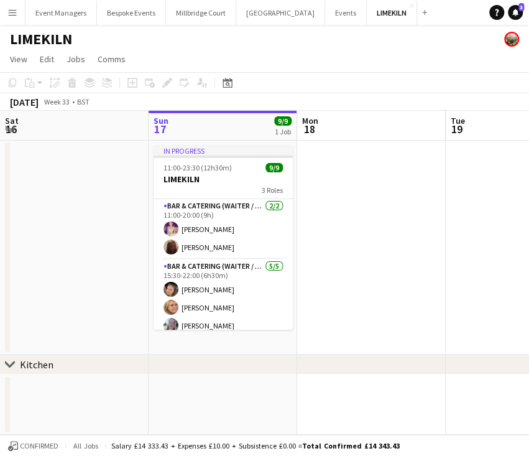
scroll to position [104, 0]
